Goal: Find specific page/section: Find specific page/section

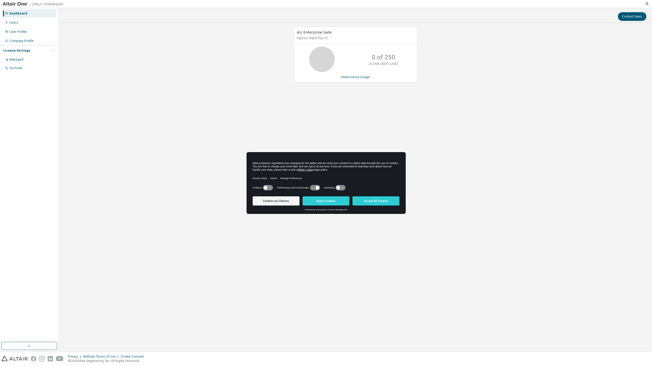
click at [329, 199] on button "Reject Cookies" at bounding box center [325, 200] width 47 height 9
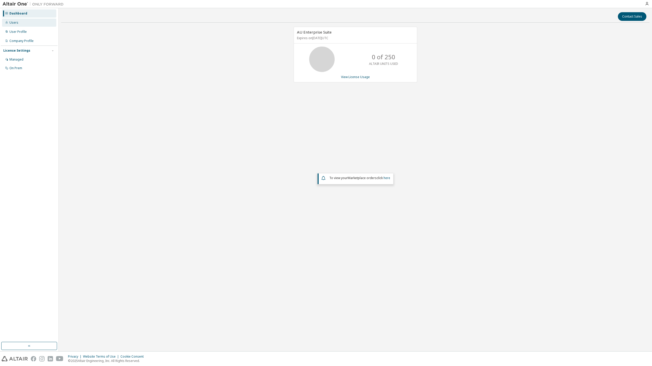
click at [19, 20] on div "Users" at bounding box center [29, 23] width 54 height 8
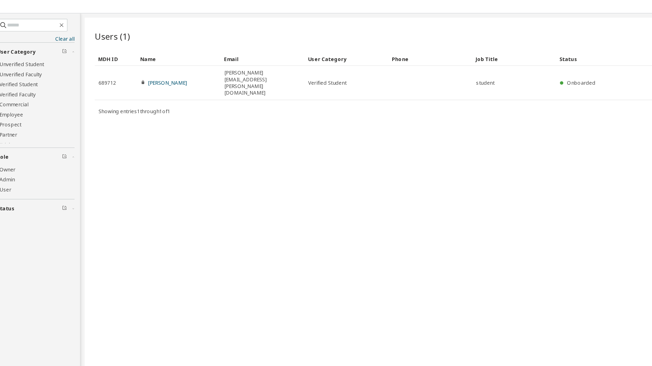
click at [201, 77] on div "Users (1) Import From CSV Export To CSV Add User Clear Load Save Save As Field …" at bounding box center [384, 180] width 529 height 338
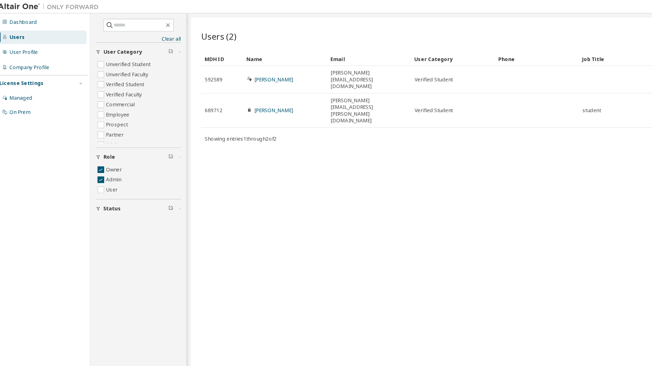
click at [157, 89] on div "Users (2) Import From CSV Export To CSV Add User Clear Load Save Save As Field …" at bounding box center [384, 180] width 529 height 338
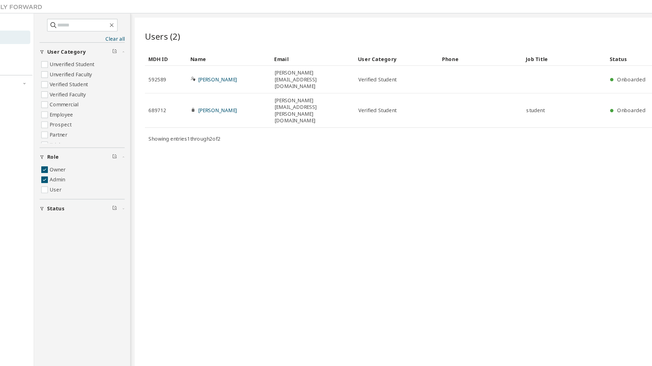
click at [224, 107] on div "Users (2) Import From CSV Export To CSV Add User Clear Load Save Save As Field …" at bounding box center [384, 180] width 529 height 338
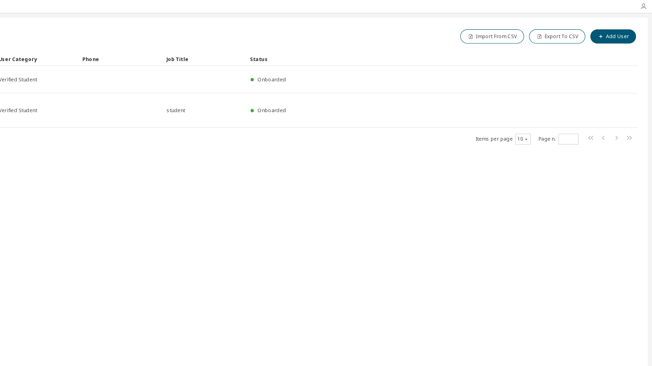
click at [647, 3] on icon "button" at bounding box center [646, 4] width 4 height 4
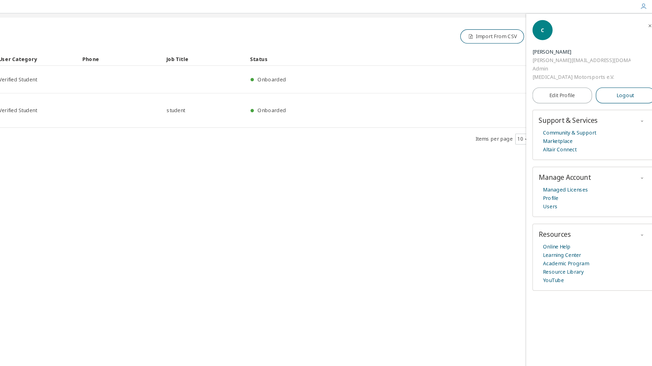
click at [625, 53] on button "Logout" at bounding box center [635, 58] width 36 height 10
